Goal: Complete application form

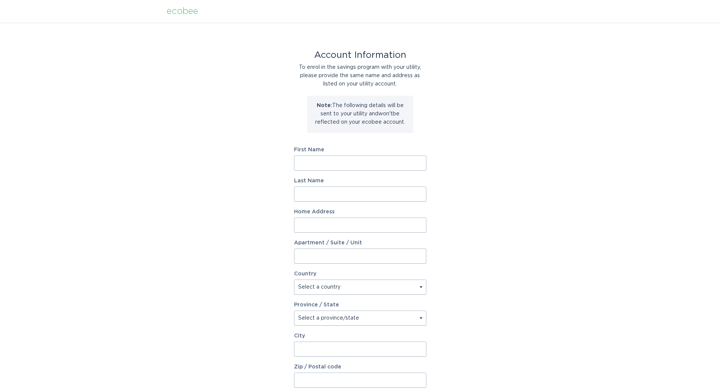
click at [328, 167] on input "First Name" at bounding box center [360, 162] width 132 height 15
type input "Stu"
type input "Eddins"
type input "1123 Oakland Rd NE"
type input "Cedar Rapids"
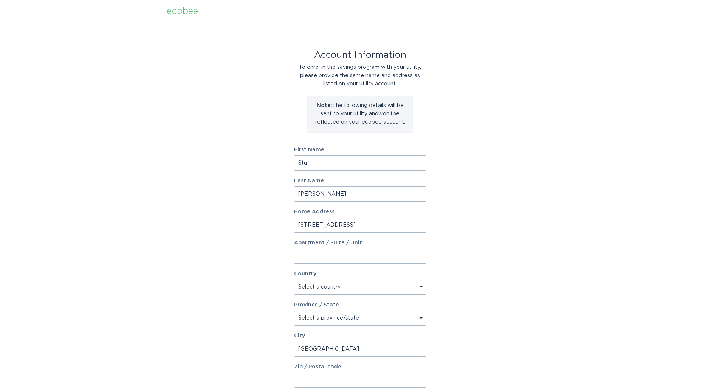
type input "52402"
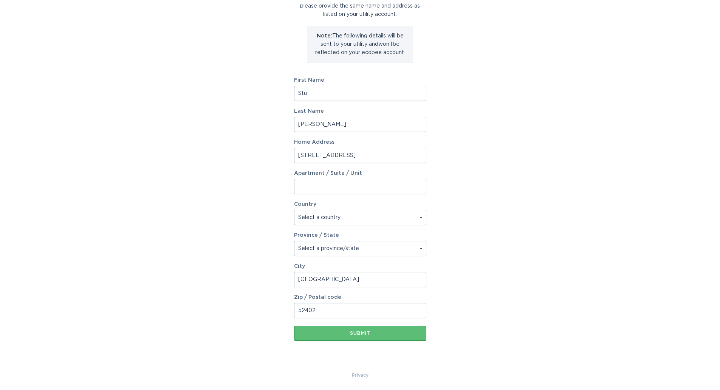
scroll to position [70, 0]
type input "S"
type input "LeeAnn"
click at [423, 219] on select "Select a country Canada USA" at bounding box center [360, 216] width 132 height 15
click at [395, 254] on select "Select a province/state" at bounding box center [360, 247] width 132 height 15
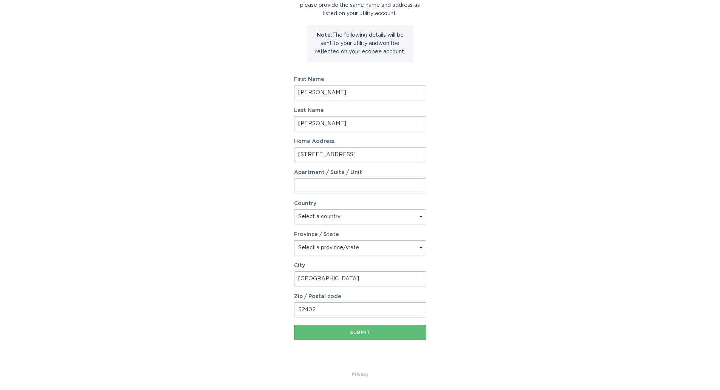
click at [423, 248] on select "Select a province/state" at bounding box center [360, 247] width 132 height 15
click at [418, 247] on select "Select a province/state" at bounding box center [360, 247] width 132 height 15
click at [421, 245] on select "Select a province/state" at bounding box center [360, 247] width 132 height 15
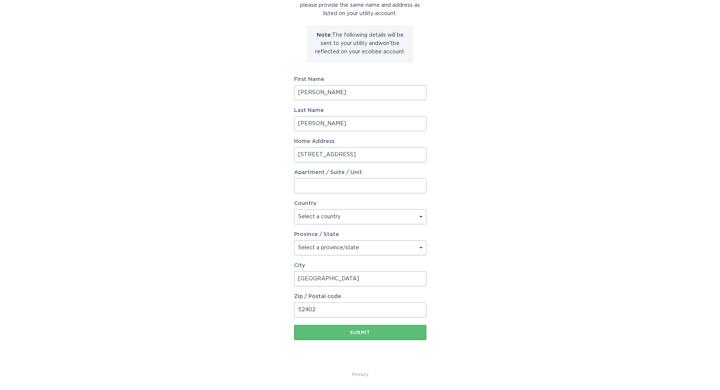
click at [346, 245] on select "Select a province/state" at bounding box center [360, 247] width 132 height 15
click at [337, 218] on select "Select a country Canada USA" at bounding box center [360, 216] width 132 height 15
select select "US"
click at [294, 209] on select "Select a country Canada USA" at bounding box center [360, 216] width 132 height 15
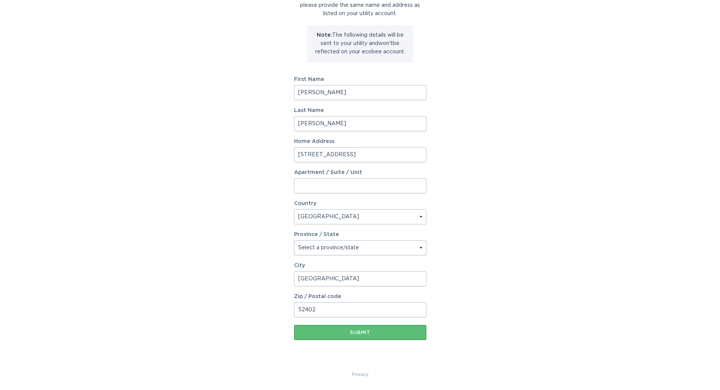
click at [308, 249] on select "Select a province/state Alabama Alaska American Samoa Arizona Arkansas Californ…" at bounding box center [360, 247] width 132 height 15
select select "IA"
click at [294, 240] on select "Select a province/state Alabama Alaska American Samoa Arizona Arkansas Californ…" at bounding box center [360, 247] width 132 height 15
click at [357, 330] on div "Submit" at bounding box center [360, 332] width 125 height 5
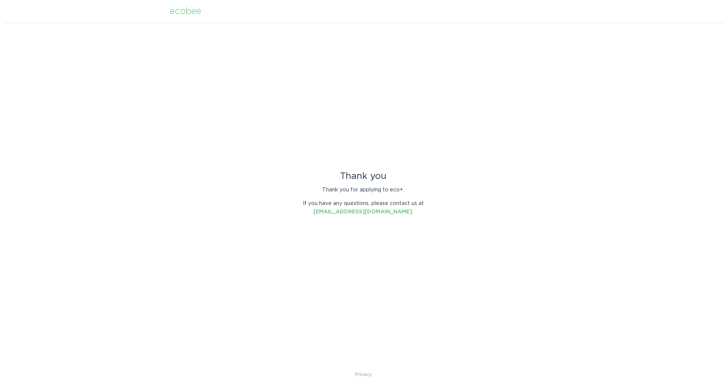
scroll to position [0, 0]
